Goal: Information Seeking & Learning: Check status

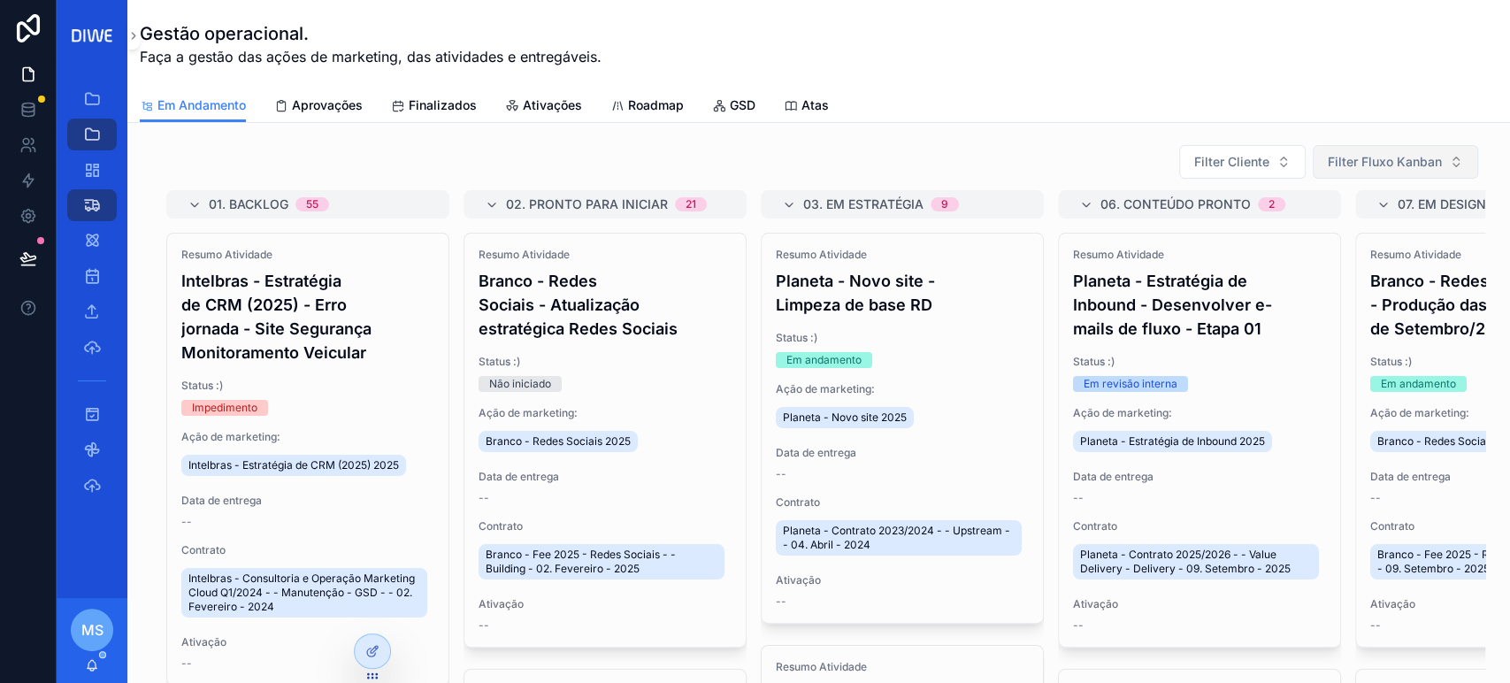
click at [1362, 163] on span "Filter Fluxo Kanban" at bounding box center [1385, 162] width 114 height 18
type input "*******"
click at [1357, 224] on span "10. Em aprovação" at bounding box center [1334, 233] width 104 height 18
